Goal: Communication & Community: Share content

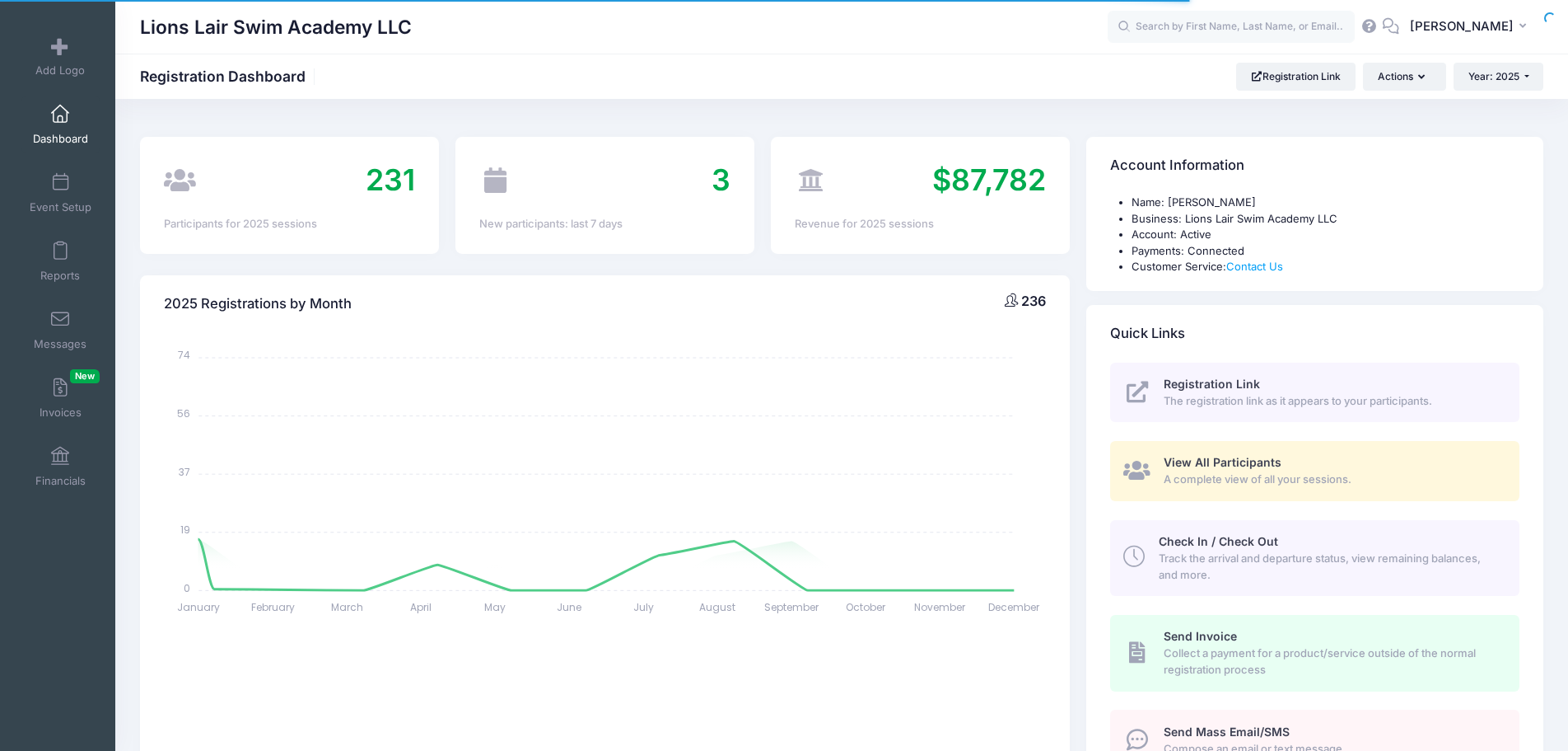
select select
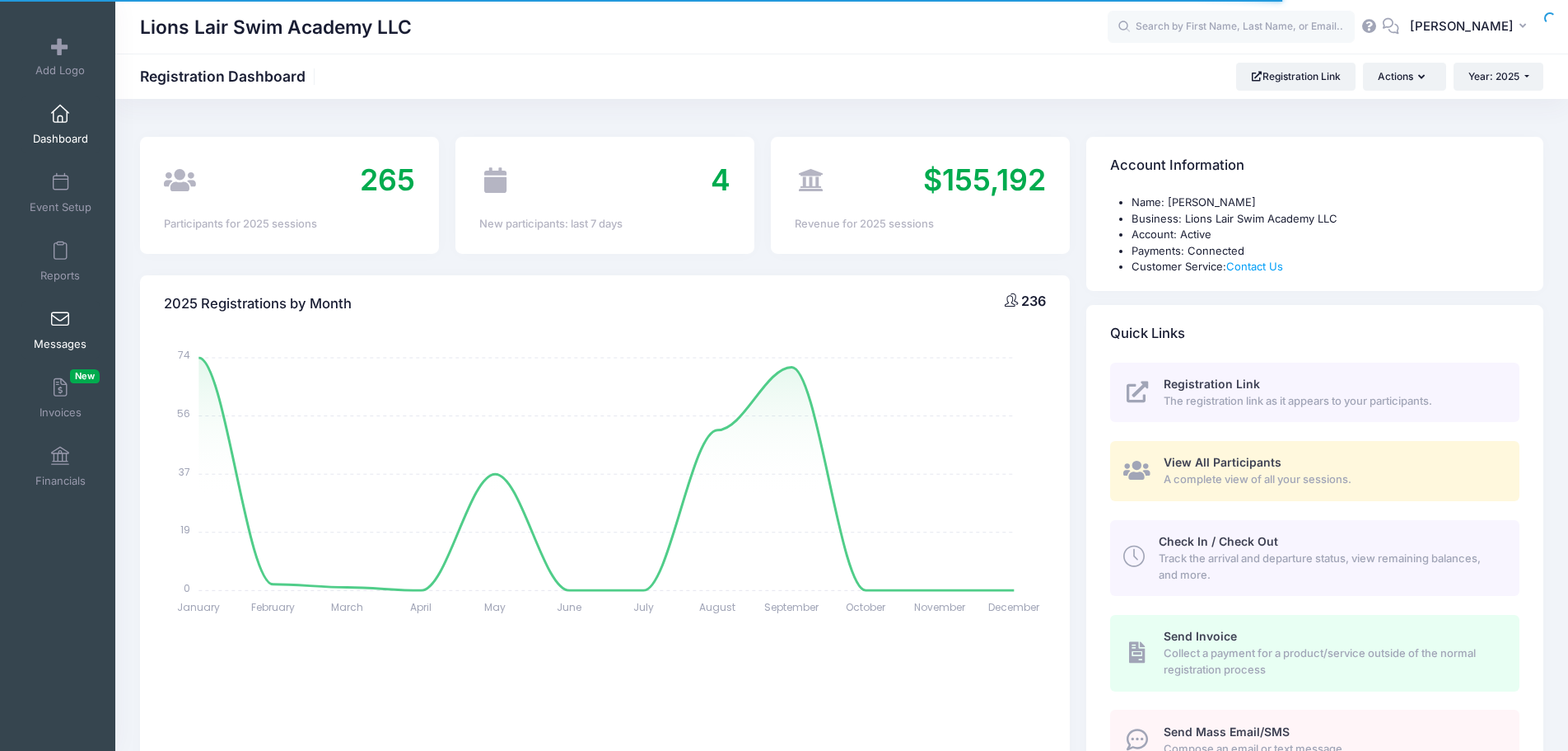
click at [60, 319] on span at bounding box center [60, 319] width 0 height 18
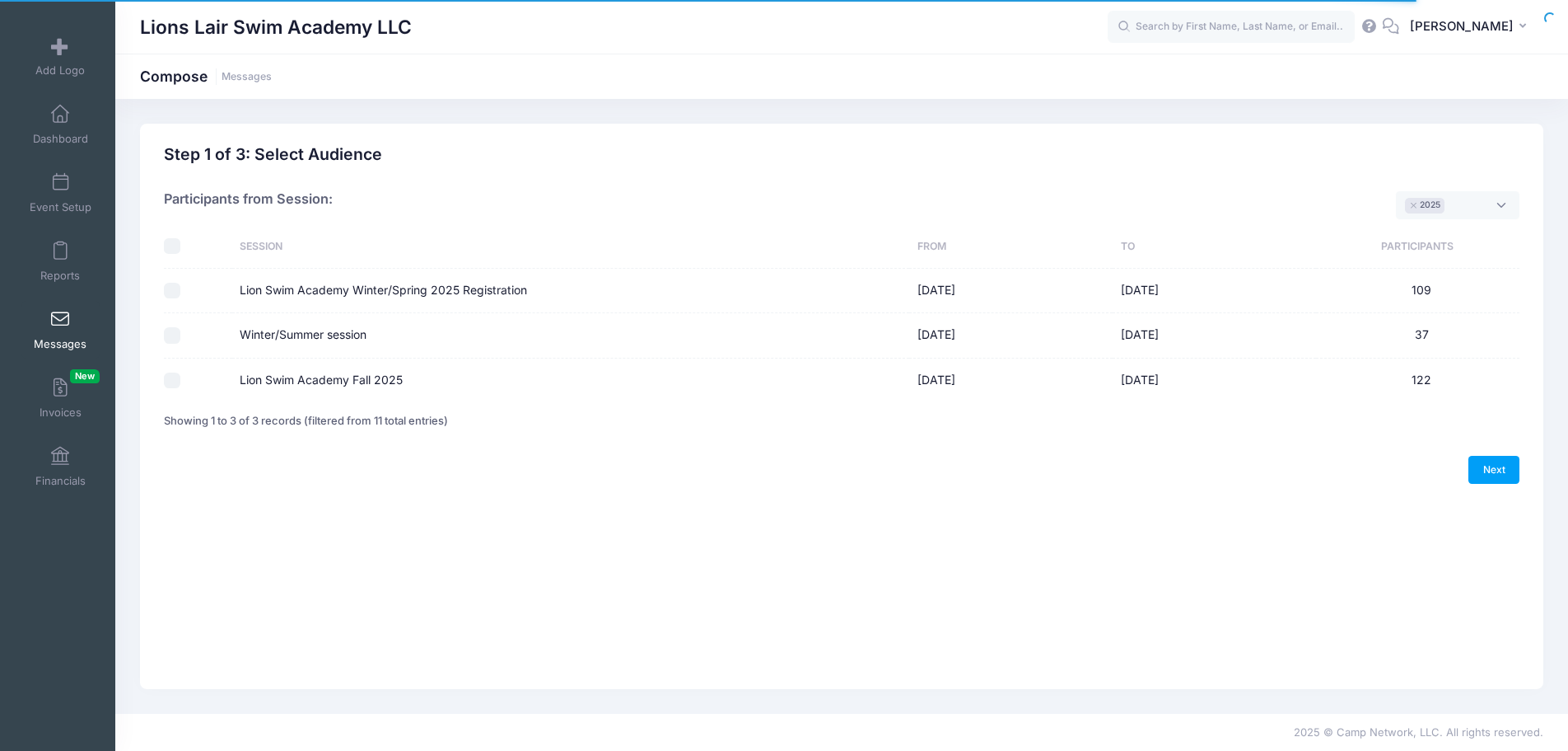
click at [178, 384] on input "Lion Swim Academy Fall 2025" at bounding box center [172, 380] width 16 height 16
checkbox input "true"
click at [1489, 474] on link "Next" at bounding box center [1494, 469] width 51 height 28
select select "50"
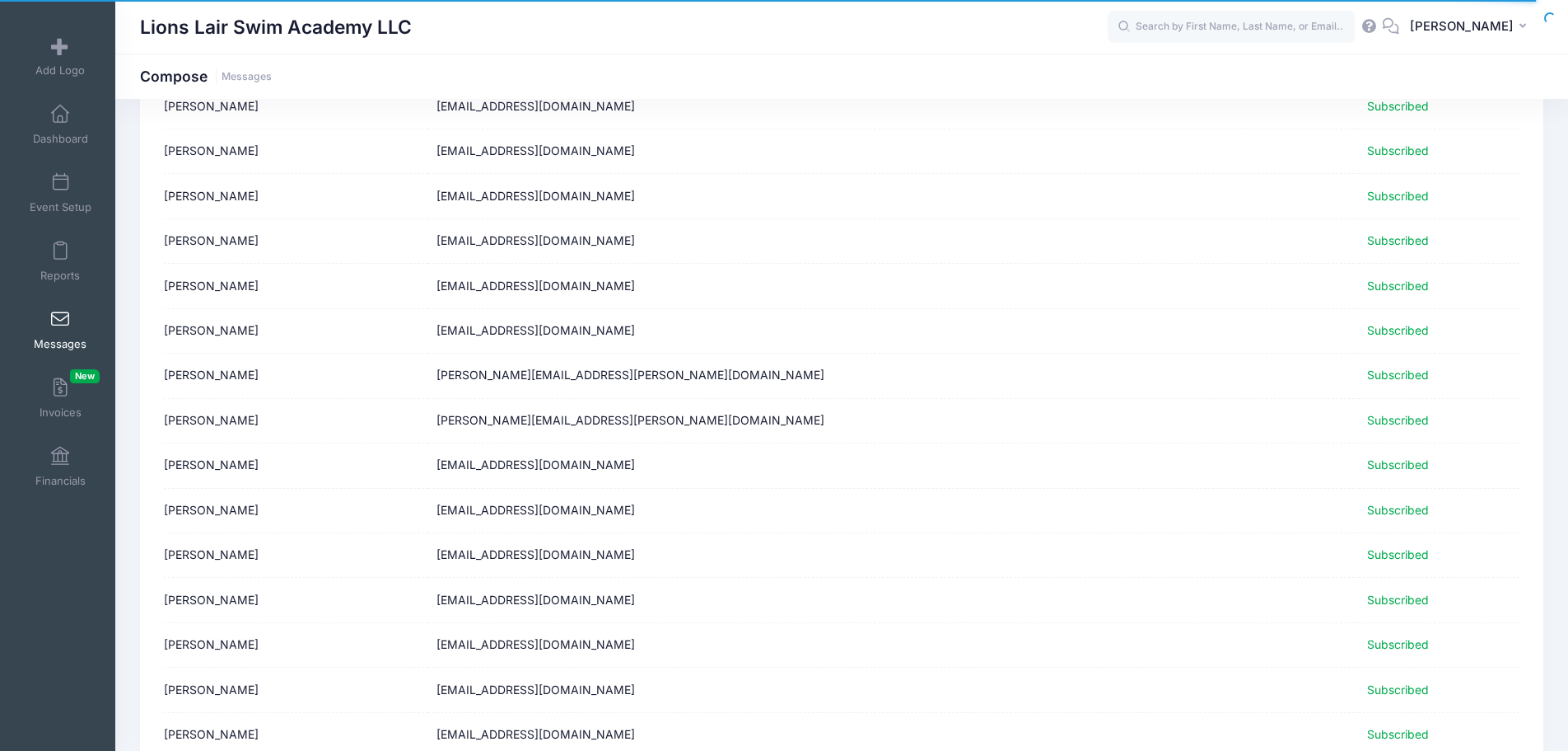
scroll to position [1918, 0]
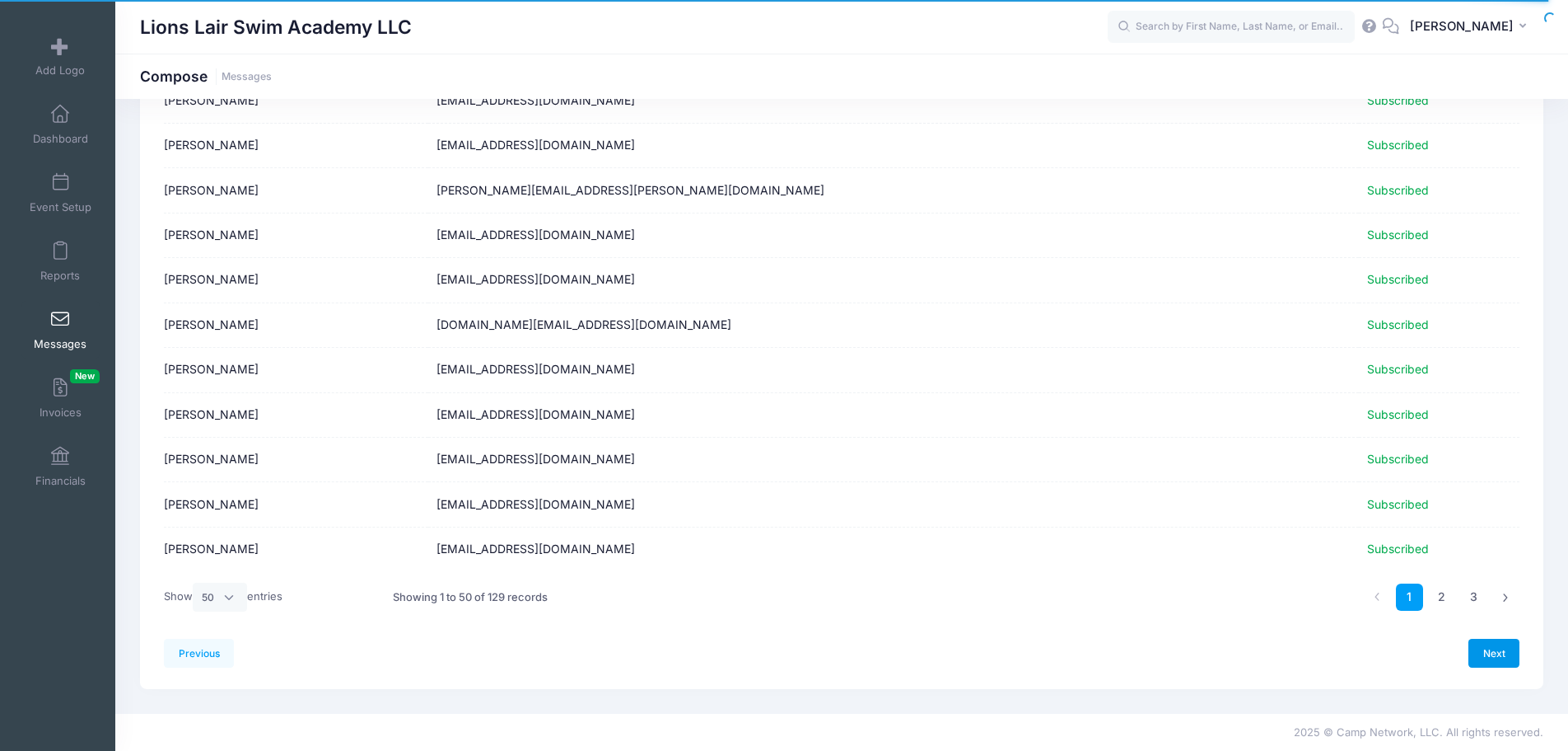
click at [1512, 649] on link "Next" at bounding box center [1494, 652] width 51 height 28
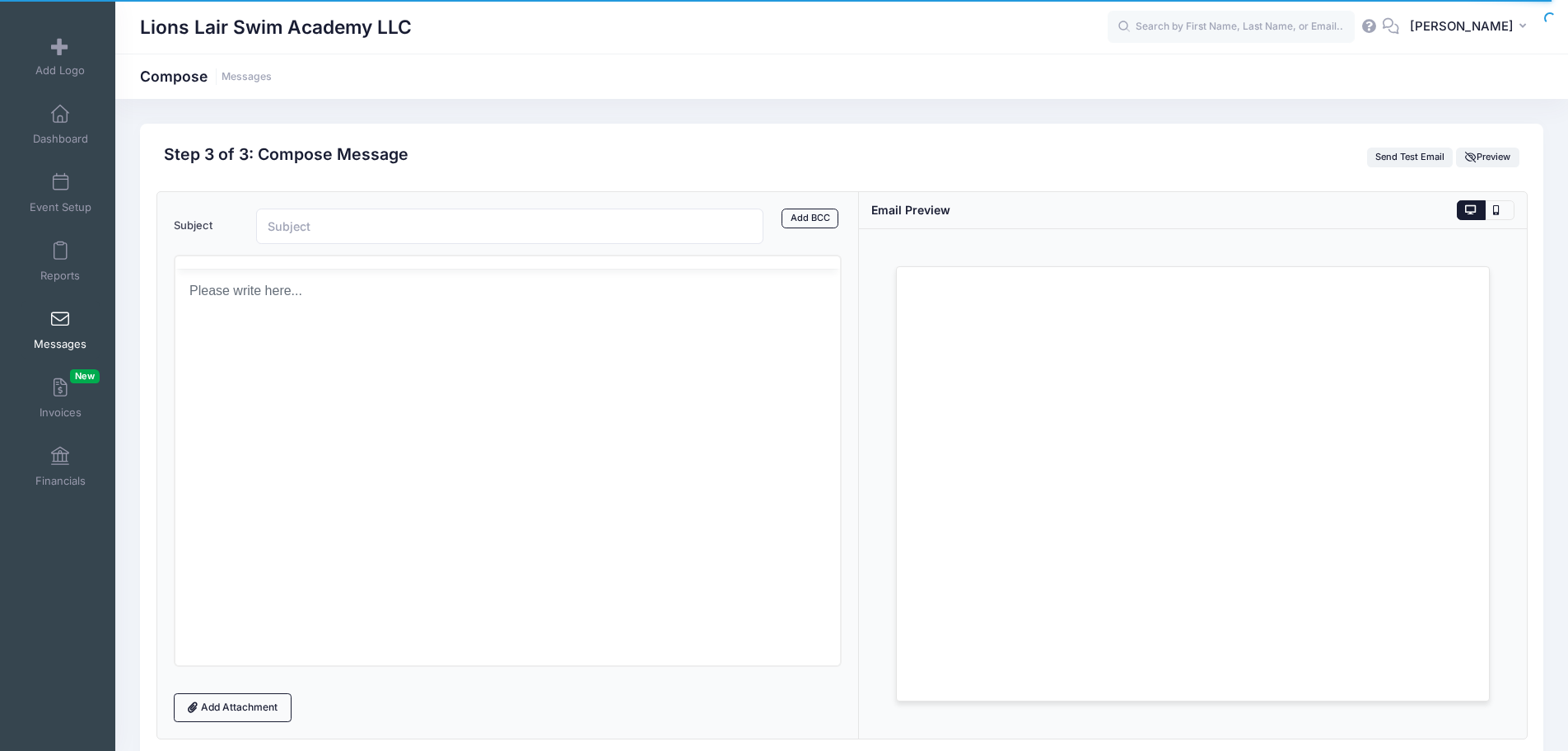
scroll to position [0, 0]
click at [384, 228] on input "Subject" at bounding box center [510, 226] width 507 height 36
type input "Lion Swim Academy holiday(s) schedule"
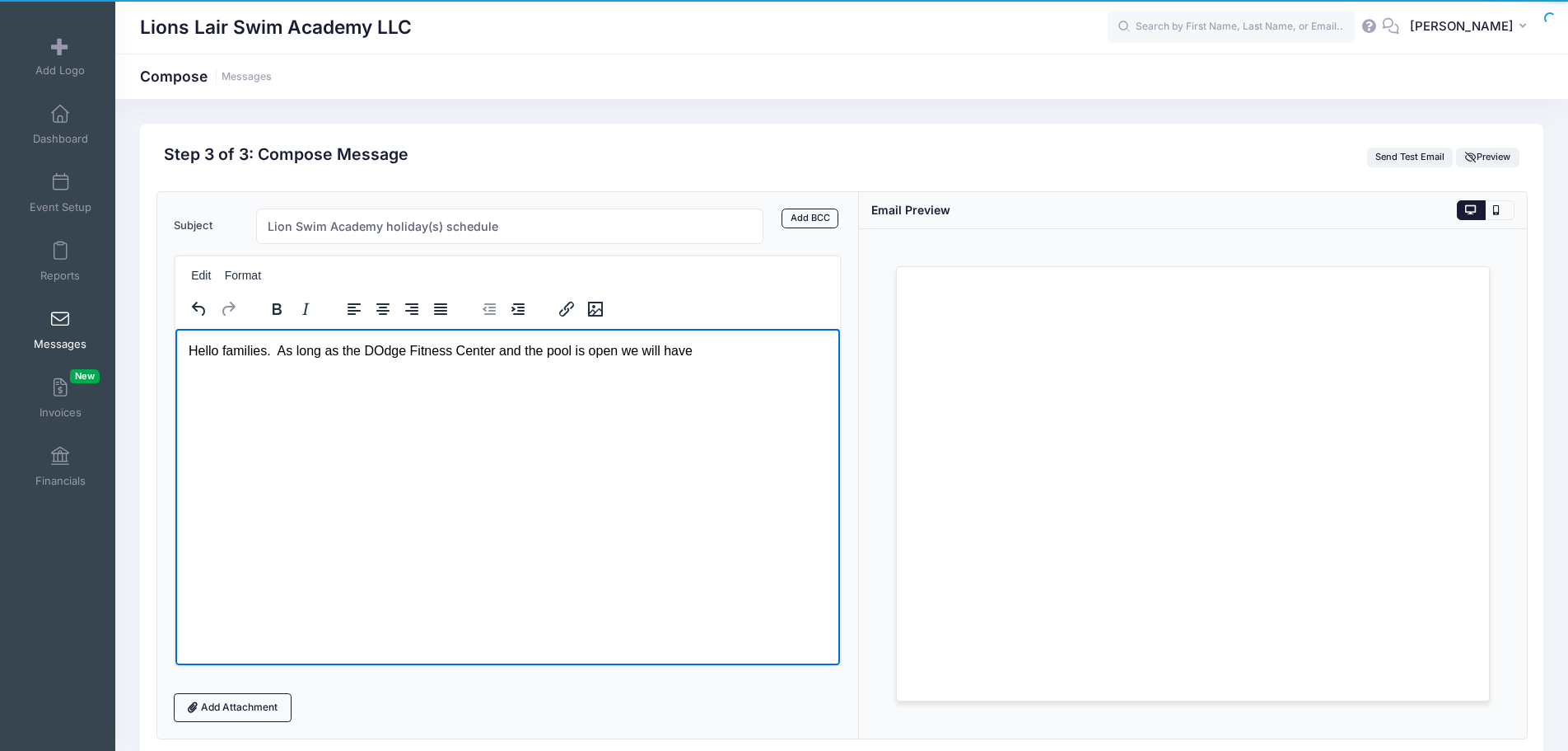
click at [380, 353] on p "Hello families. As long as the DOdge Fitness Center and the pool is open we wil…" at bounding box center [507, 350] width 638 height 18
click at [491, 355] on p "Hello families. As long as the [GEOGRAPHIC_DATA] and the pool is open we will h…" at bounding box center [507, 350] width 638 height 18
click at [593, 352] on p "Hello families. As long as the [GEOGRAPHIC_DATA], the pool is open we will have" at bounding box center [507, 350] width 638 height 18
click at [347, 370] on p "Hello families. As long as the [GEOGRAPHIC_DATA], the pool is open and coaches …" at bounding box center [507, 360] width 638 height 37
click at [265, 394] on p "[DATE]" at bounding box center [507, 400] width 638 height 18
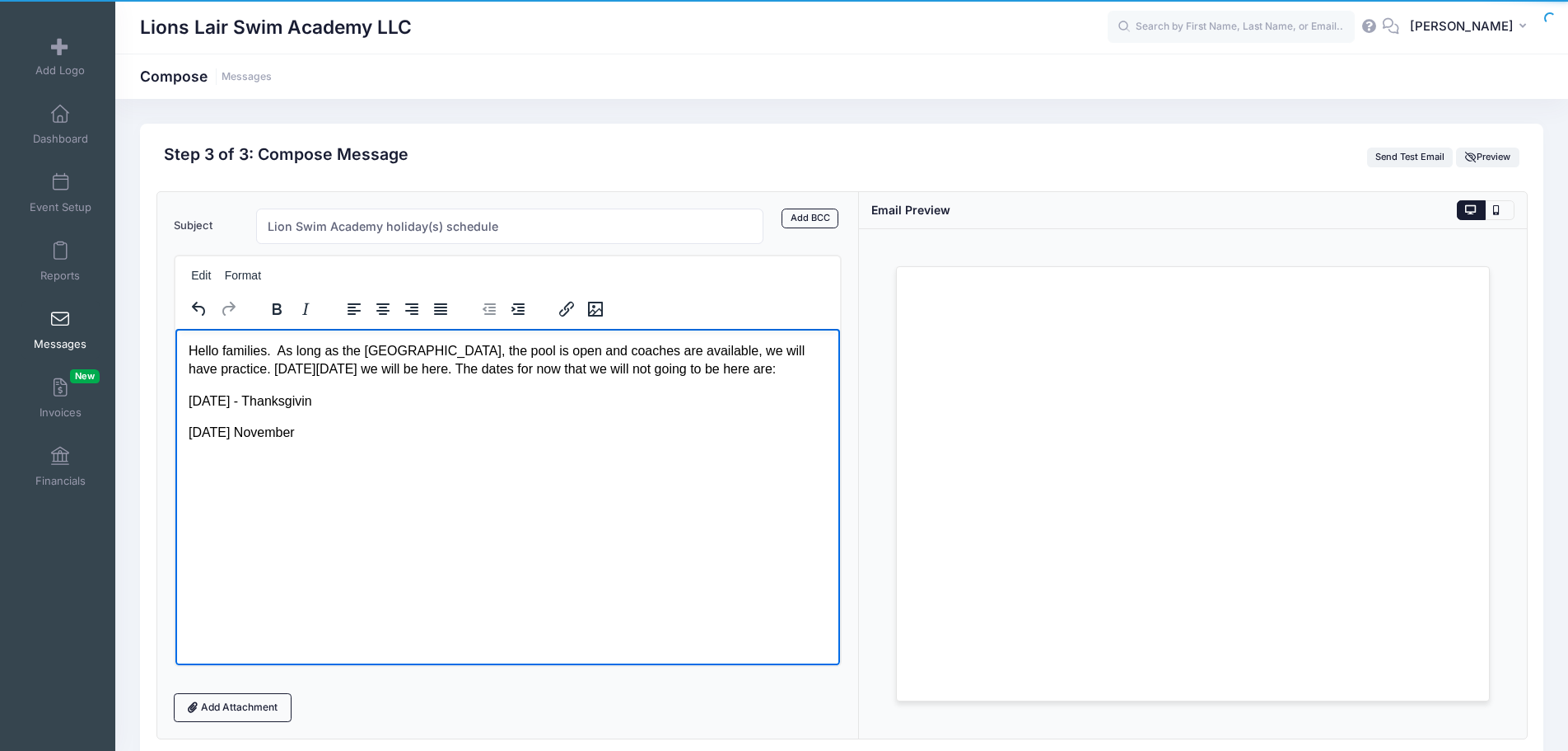
click at [403, 401] on p "[DATE] - Thanksgivin" at bounding box center [507, 400] width 638 height 18
click at [311, 433] on p "[DATE] November" at bounding box center [507, 431] width 638 height 18
click at [204, 493] on p "[DATE] - all coaches away at a swim meet" at bounding box center [507, 495] width 638 height 18
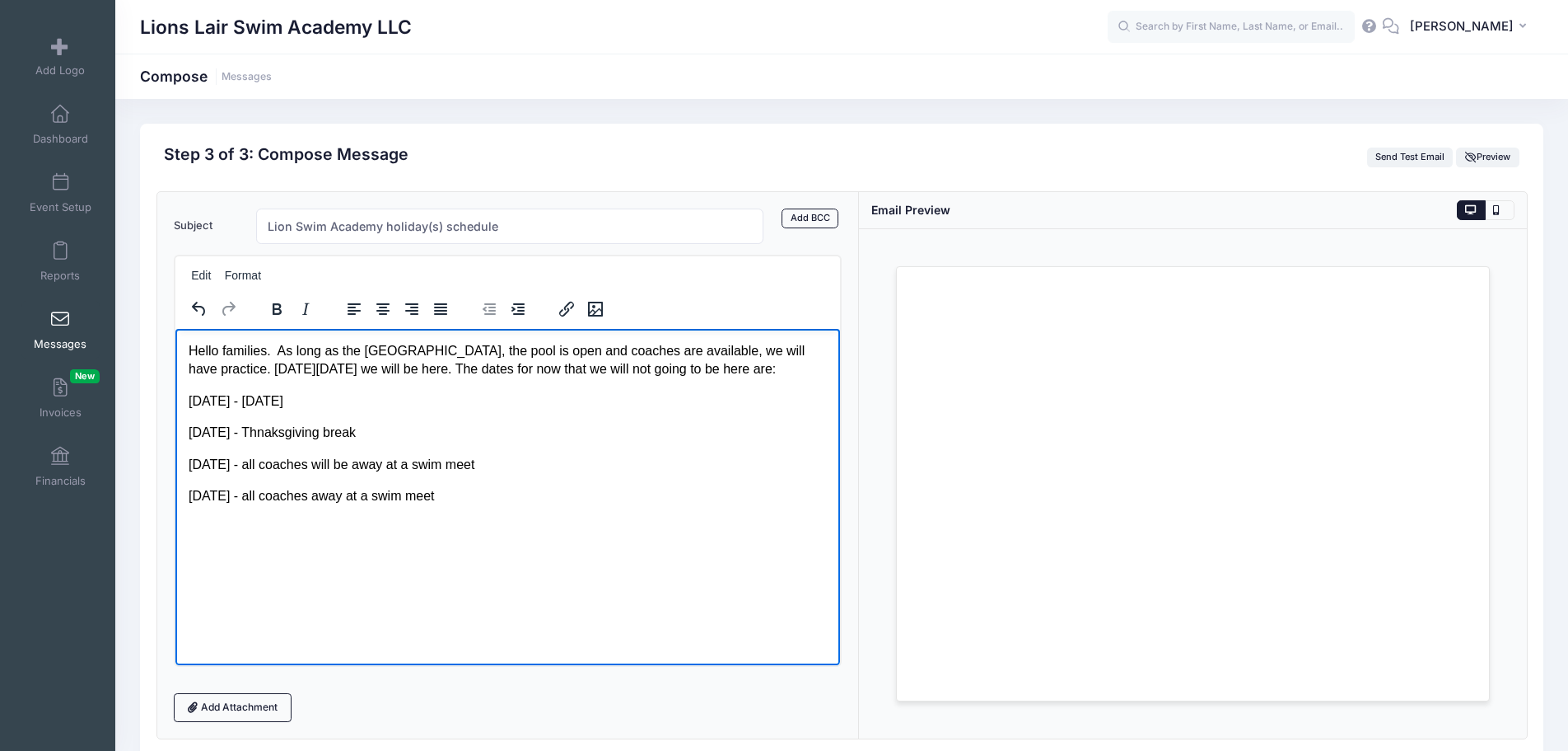
click at [395, 463] on p "[DATE] - all coaches will be away at a swim meet" at bounding box center [507, 463] width 638 height 18
click at [525, 496] on p "[DATE] - all coaches away at a swim meet" at bounding box center [507, 495] width 638 height 18
click at [487, 355] on p "Hello families. As long as the [GEOGRAPHIC_DATA], the pool is open and coaches …" at bounding box center [507, 360] width 638 height 37
click at [515, 369] on p "Hello families. As long as the Dodge Fitness Center and pool are open and coach…" at bounding box center [507, 360] width 638 height 37
click at [378, 530] on p "So far that is all i can think of it." at bounding box center [507, 526] width 638 height 18
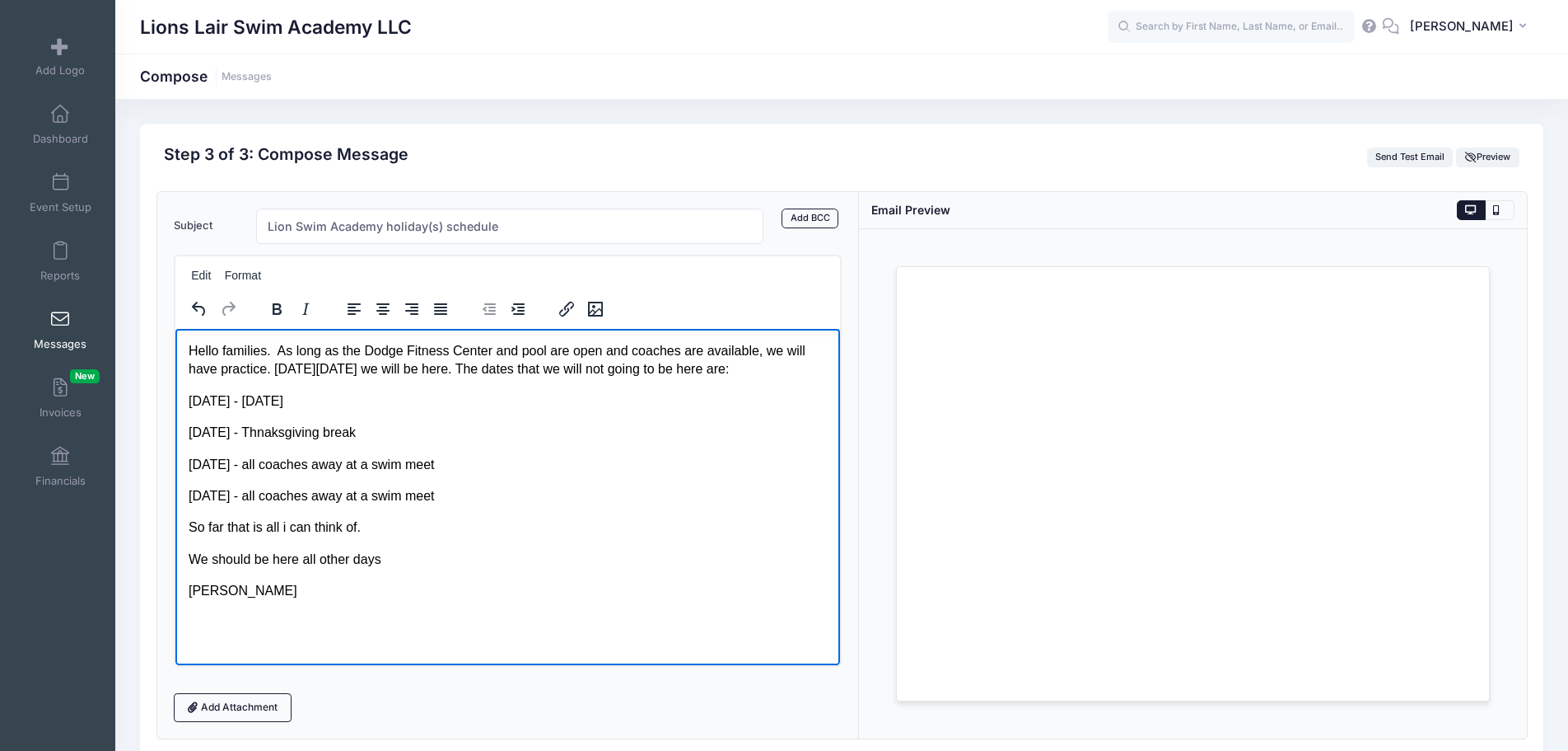
drag, startPoint x: 189, startPoint y: 528, endPoint x: 433, endPoint y: 527, distance: 244.0
click at [433, 527] on p "So far that is all i can think of." at bounding box center [507, 526] width 638 height 18
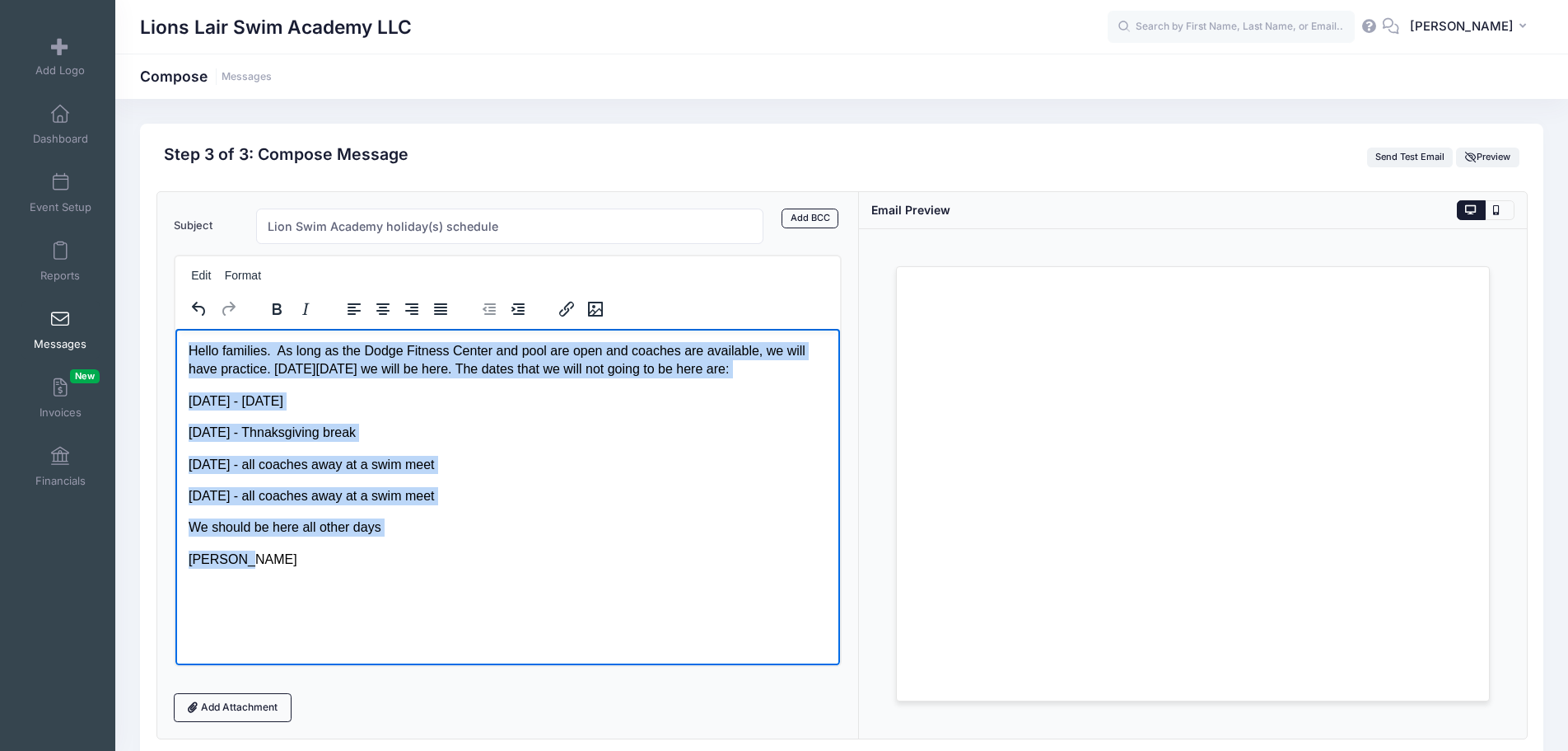
drag, startPoint x: 190, startPoint y: 348, endPoint x: 335, endPoint y: 576, distance: 270.2
click at [335, 576] on html "Hello families. As long as the Dodge Fitness Center and pool are open and coach…" at bounding box center [506, 454] width 665 height 253
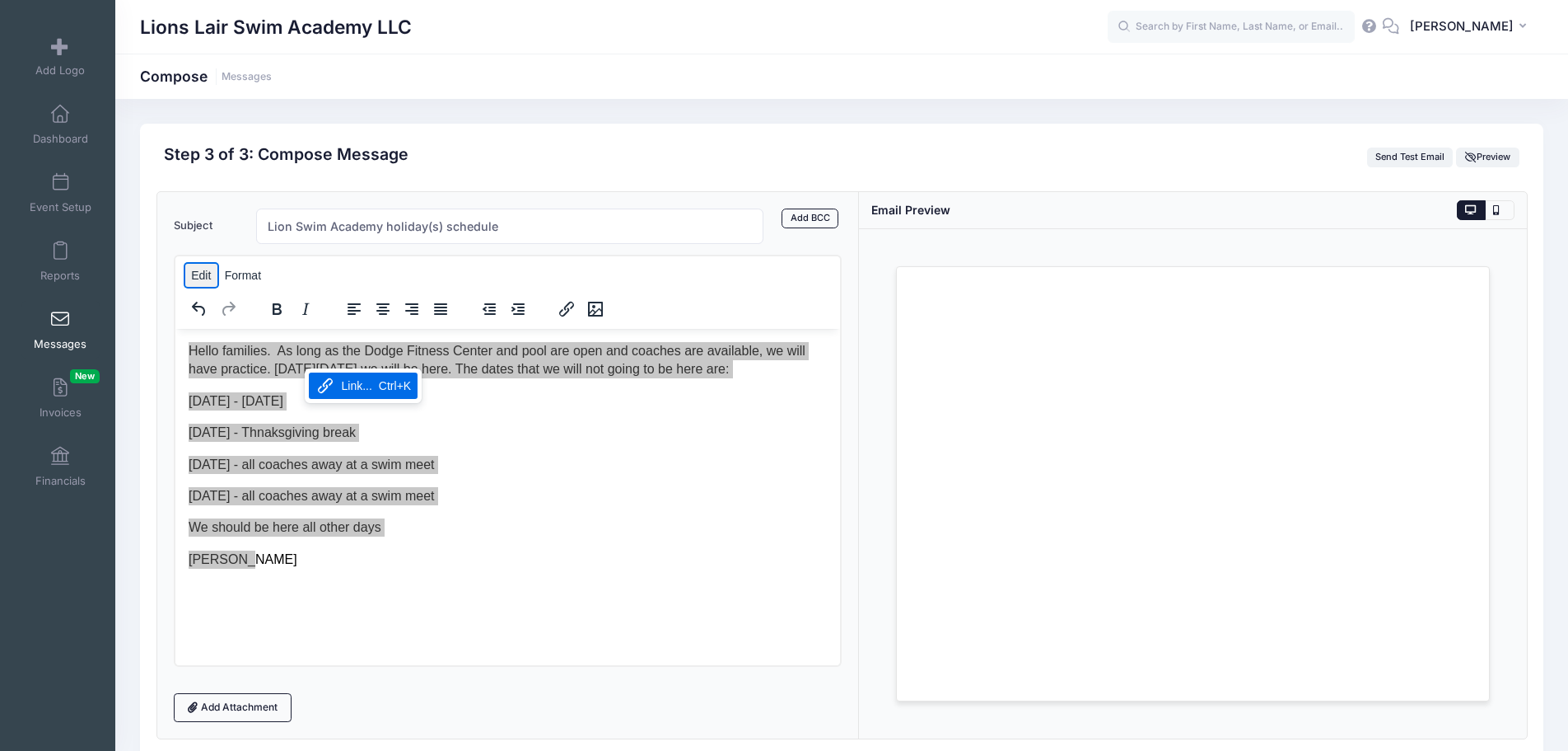
click at [198, 275] on button "Edit" at bounding box center [202, 275] width 32 height 23
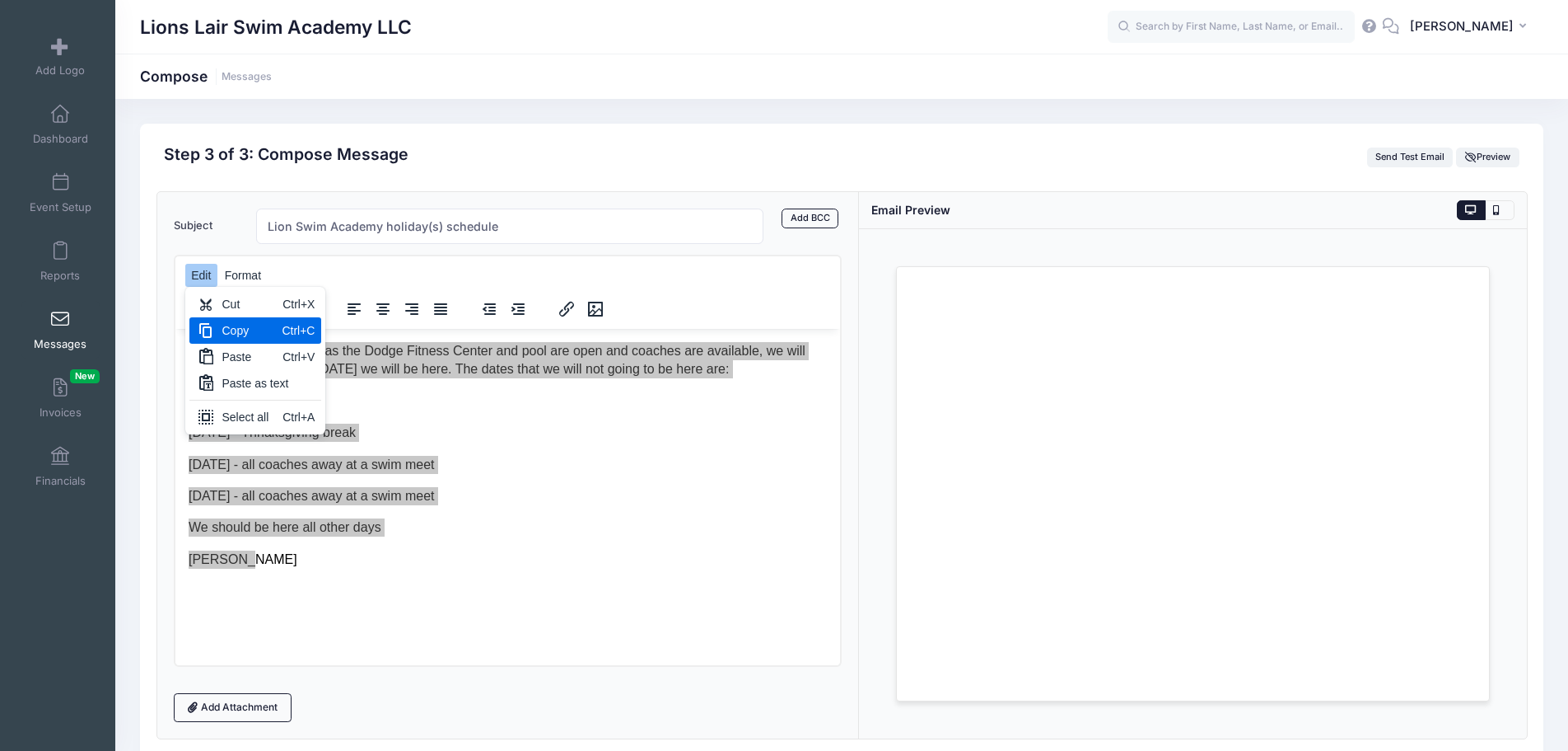
click at [232, 329] on div "Copy" at bounding box center [249, 330] width 54 height 20
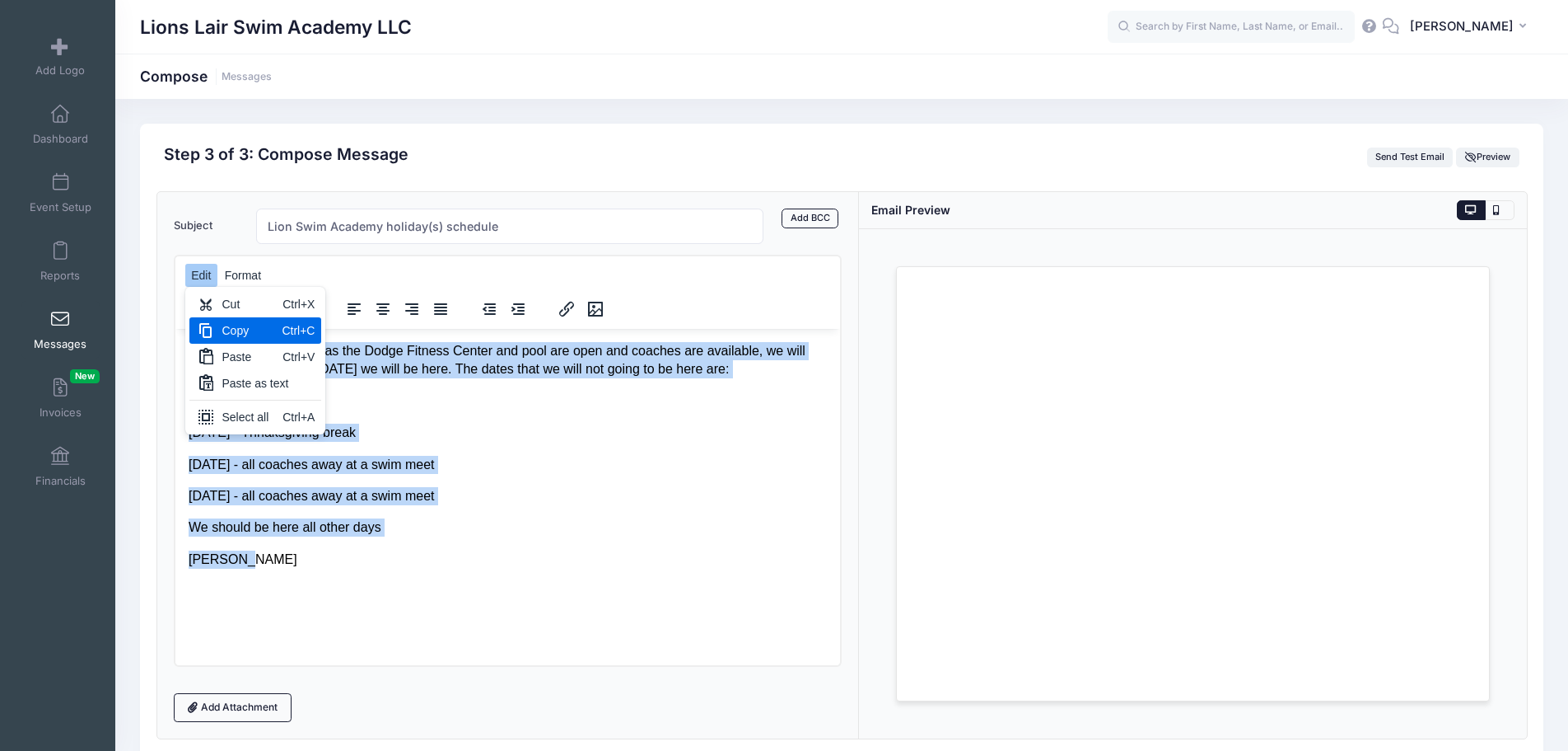
copy body "Hello families. As long as the Dodge Fitness Center and pool are open and coach…"
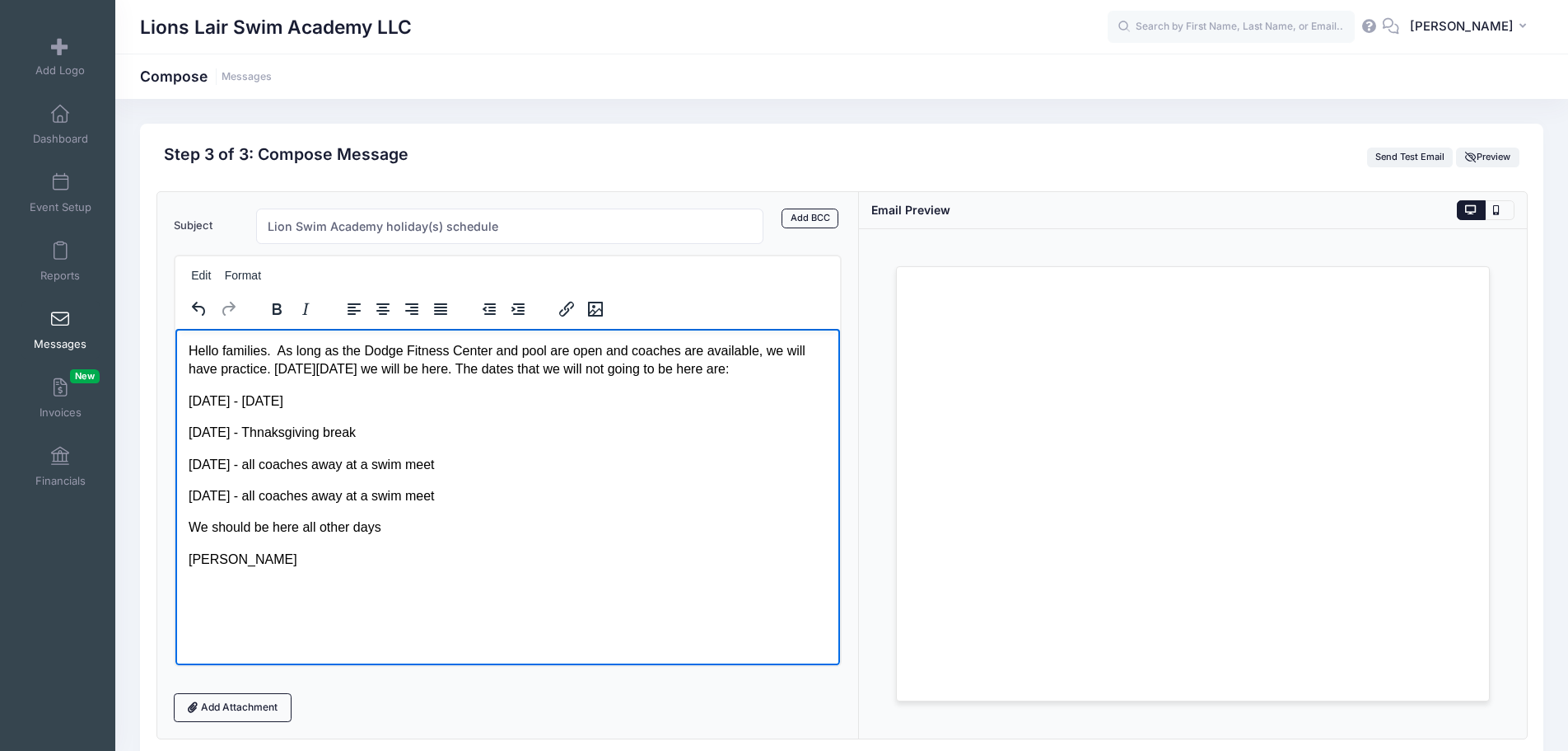
click at [398, 581] on html "Hello families. As long as the Dodge Fitness Center and pool are open and coach…" at bounding box center [506, 454] width 665 height 253
click at [352, 434] on p "[DATE] - Thnaksgiving break" at bounding box center [507, 431] width 638 height 18
click at [434, 395] on p "[DATE] - [DATE]" at bounding box center [507, 400] width 638 height 18
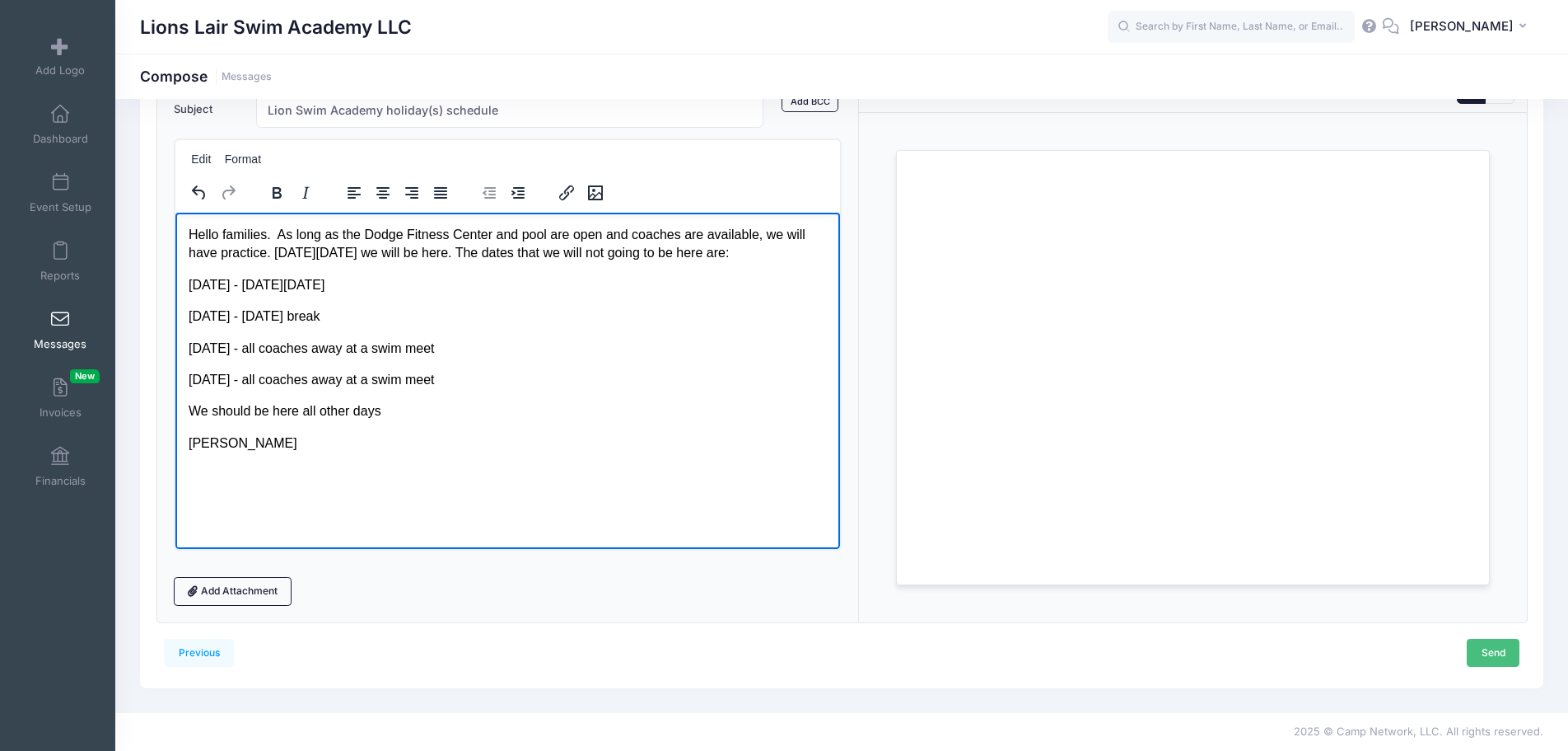
click at [1494, 649] on link "Send" at bounding box center [1493, 652] width 53 height 28
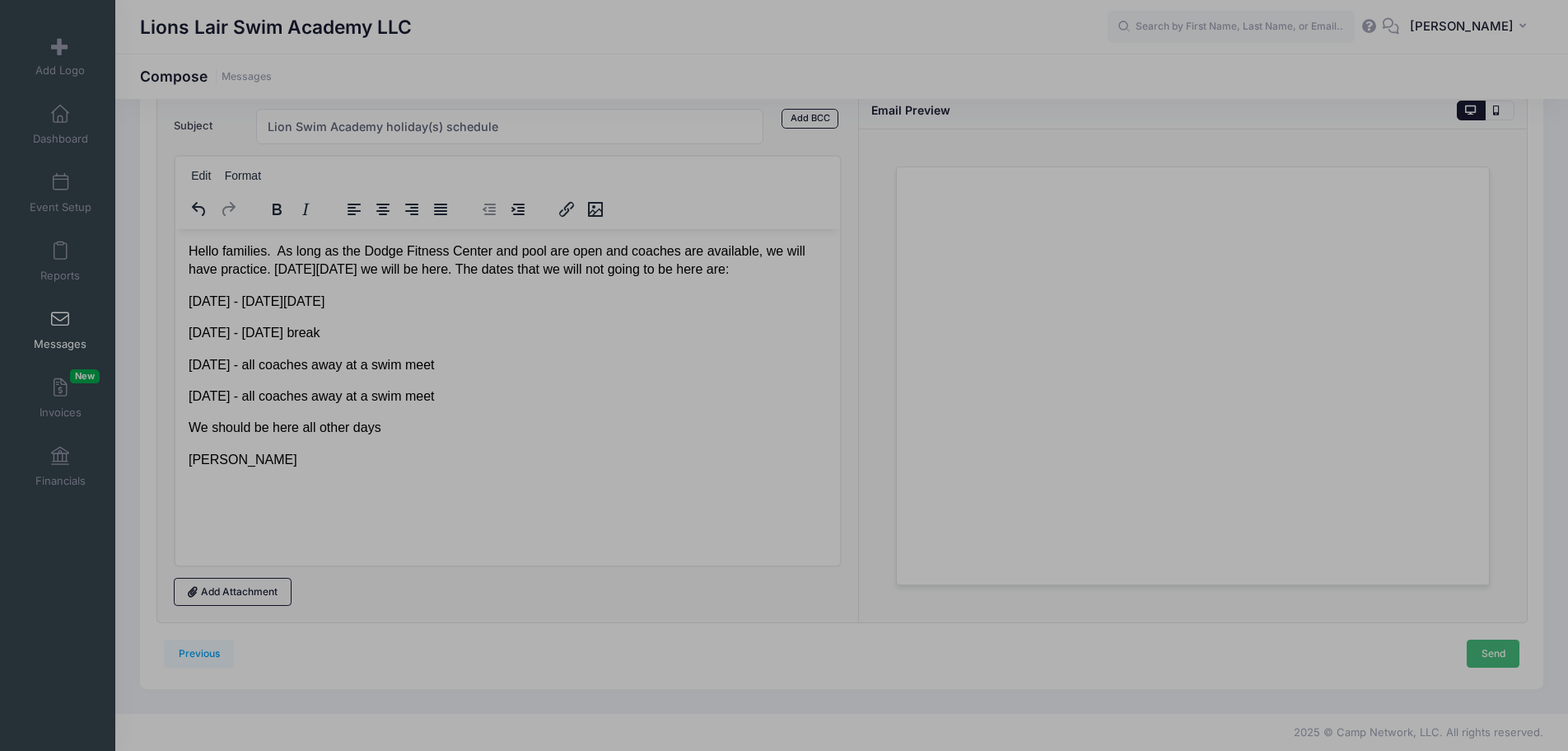
scroll to position [0, 0]
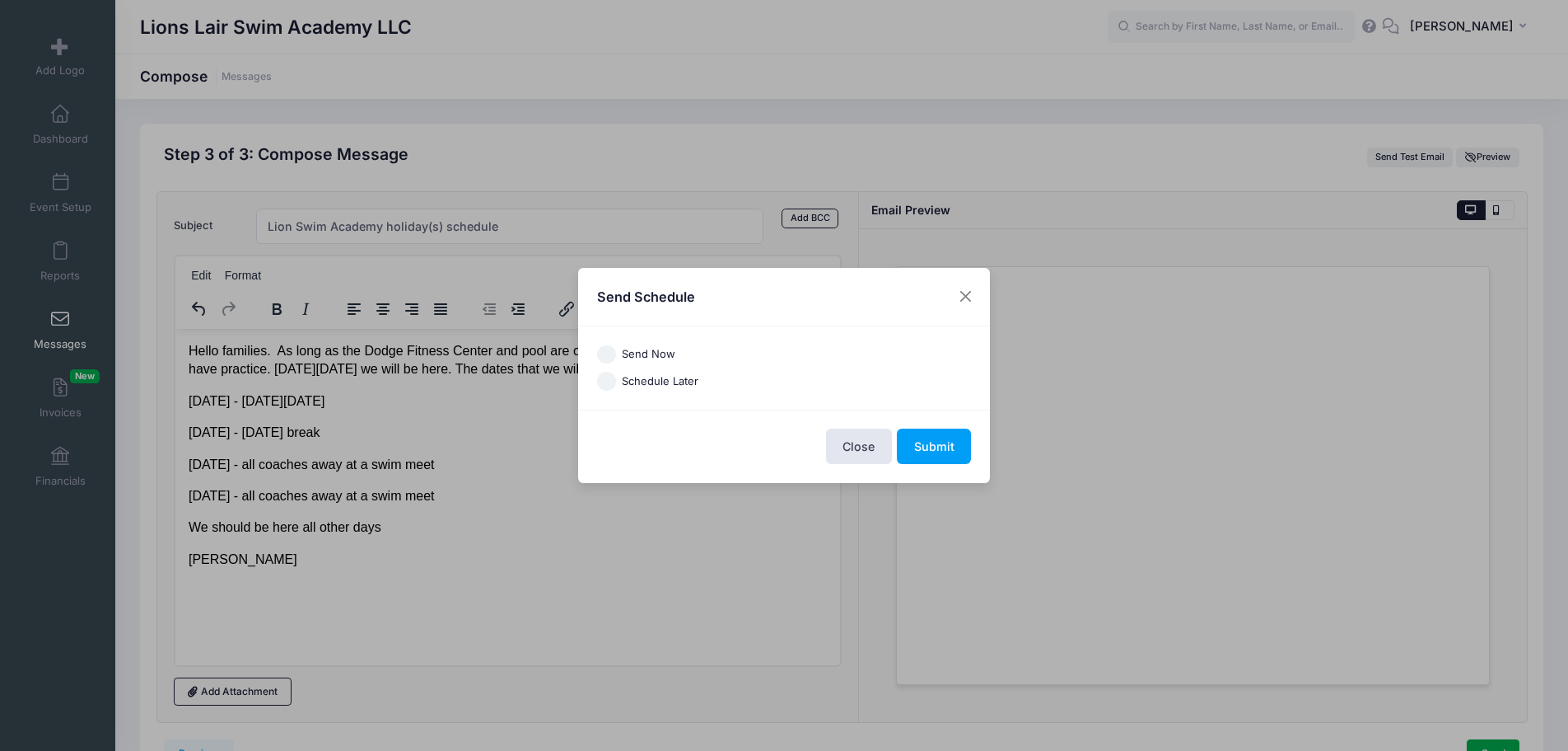
click at [656, 359] on label "Send Now" at bounding box center [649, 353] width 54 height 16
click at [616, 359] on input "Send Now" at bounding box center [607, 354] width 19 height 19
radio input "true"
click at [932, 438] on button "Submit" at bounding box center [934, 446] width 74 height 36
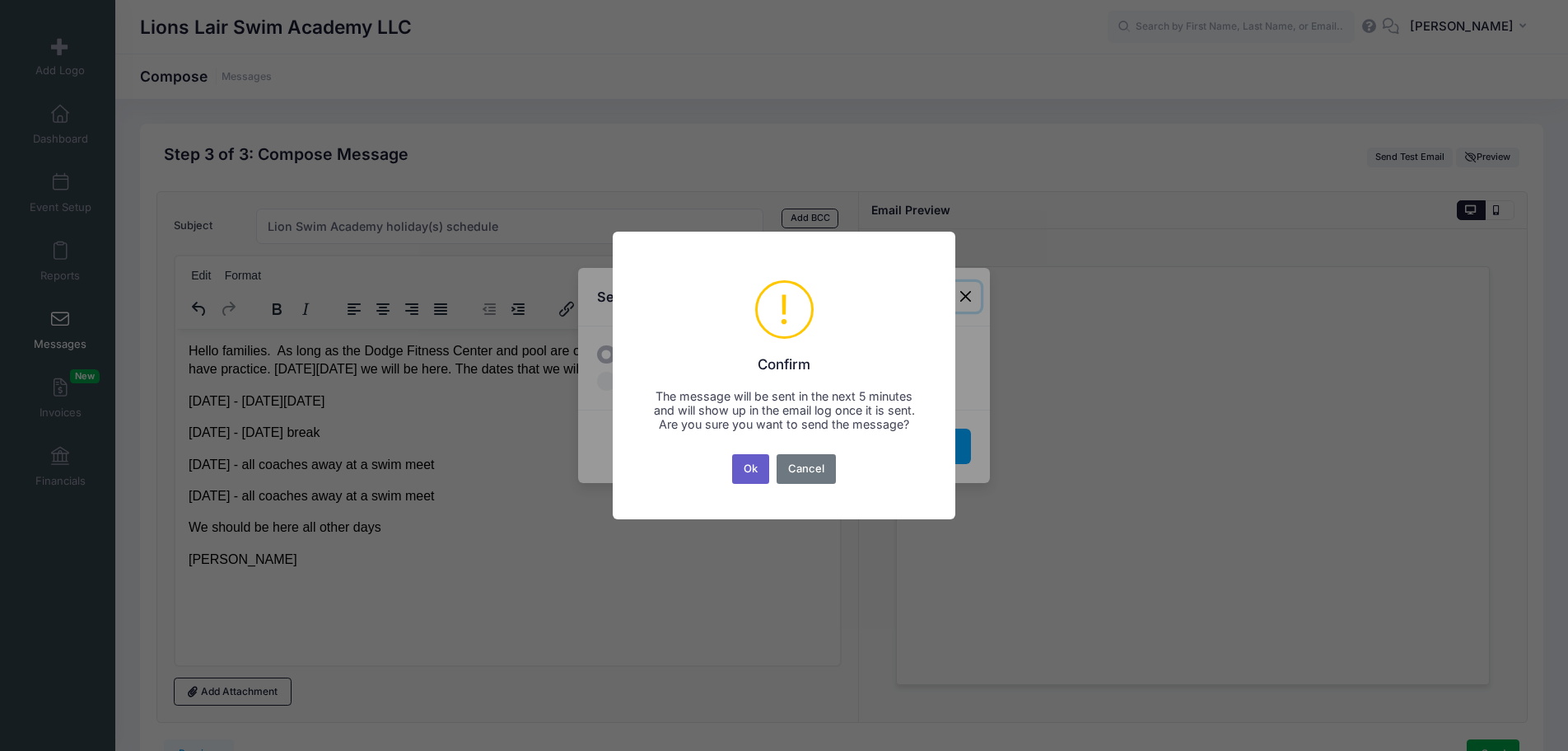
click at [762, 468] on button "Ok" at bounding box center [751, 468] width 38 height 30
